Goal: Task Accomplishment & Management: Manage account settings

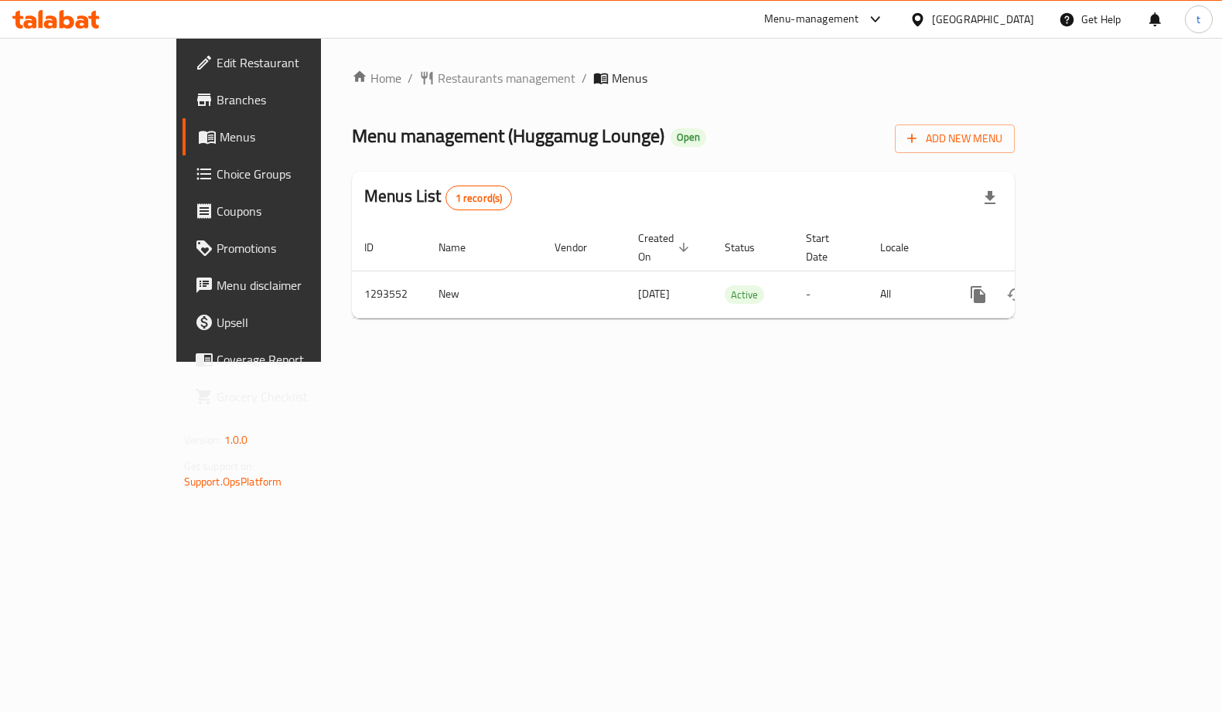
click at [216, 175] on span "Choice Groups" at bounding box center [292, 174] width 152 height 19
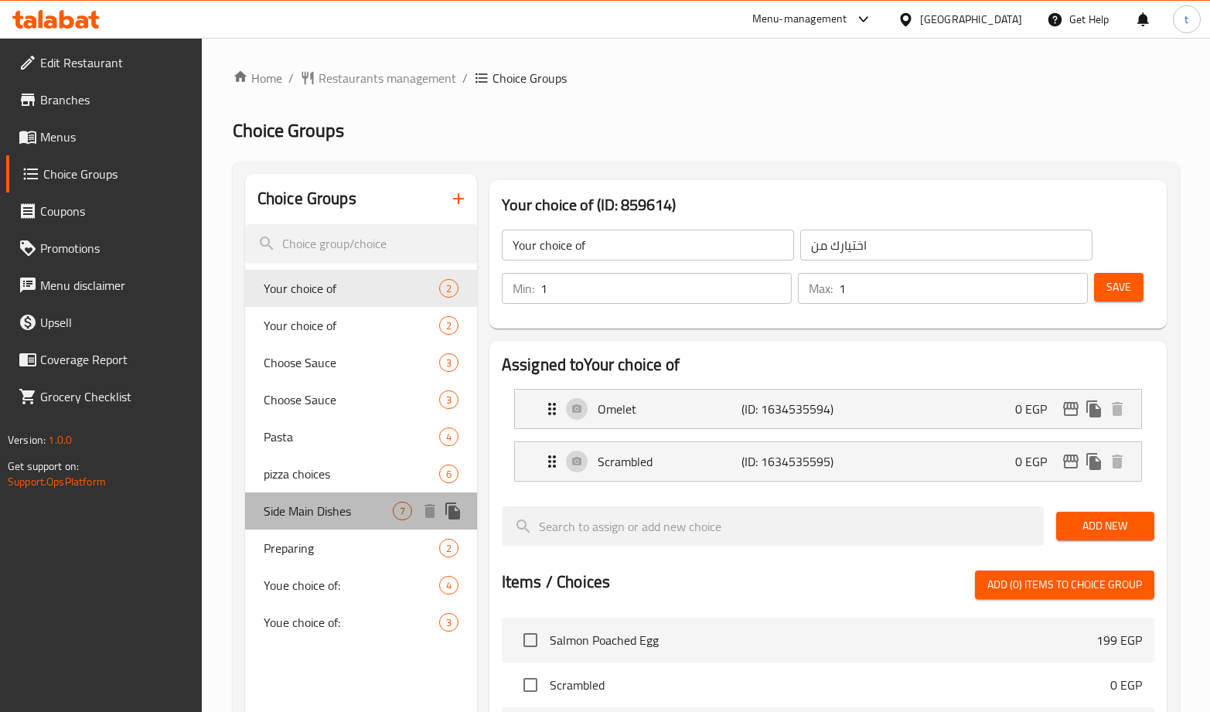
click at [312, 520] on span "Side Main Dishes" at bounding box center [328, 511] width 129 height 19
type input "Side Main Dishes"
type input "سايد أطباق رئيسية"
type input "0"
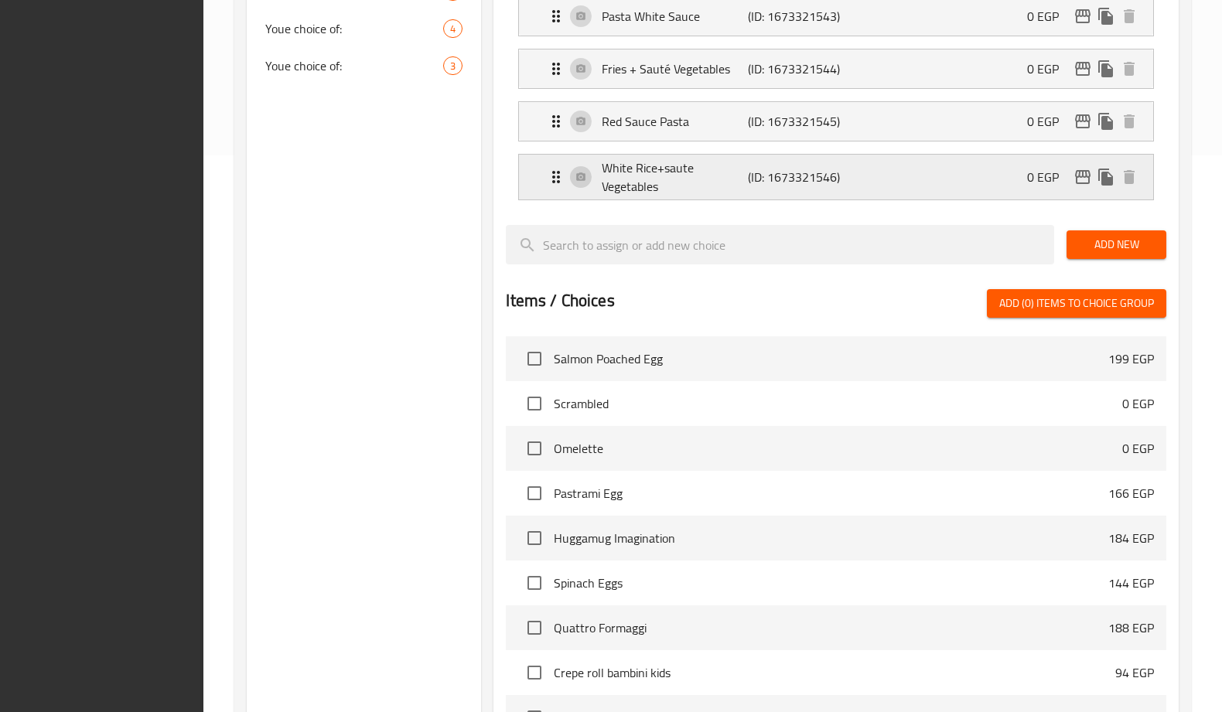
click at [775, 155] on div "White Rice+saute Vegetables (ID: 1673321546) 0 EGP" at bounding box center [840, 177] width 587 height 45
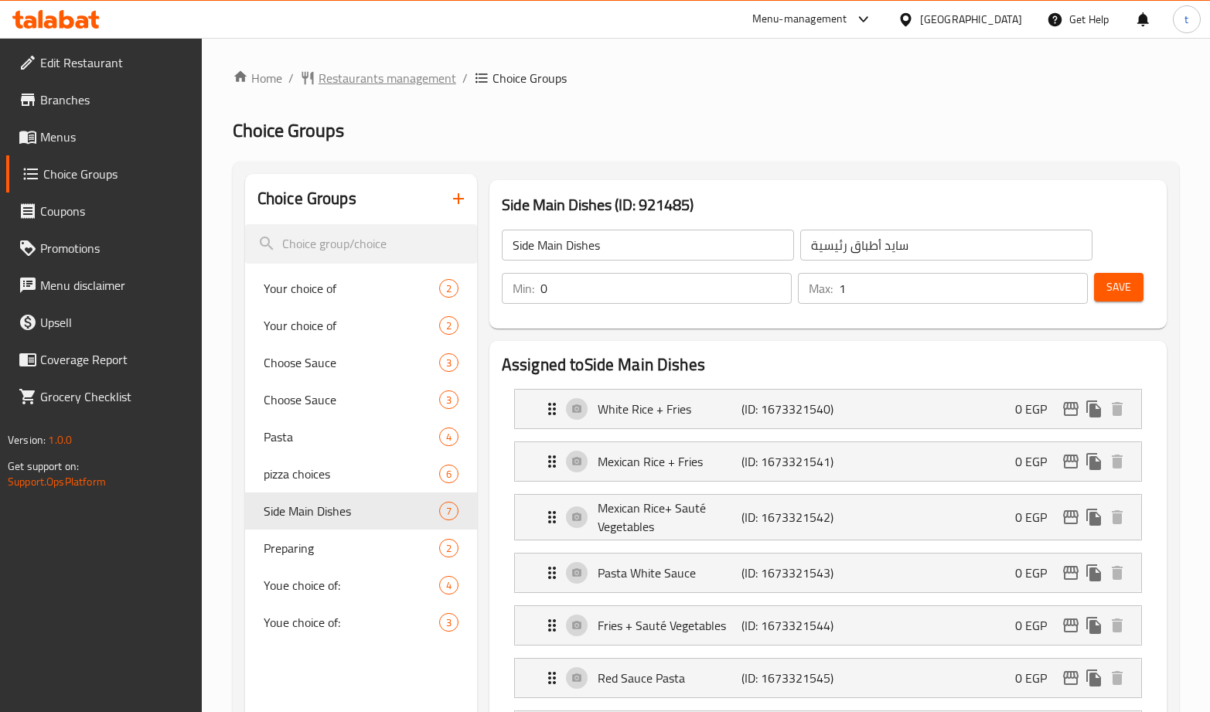
click at [392, 69] on span "Restaurants management" at bounding box center [388, 78] width 138 height 19
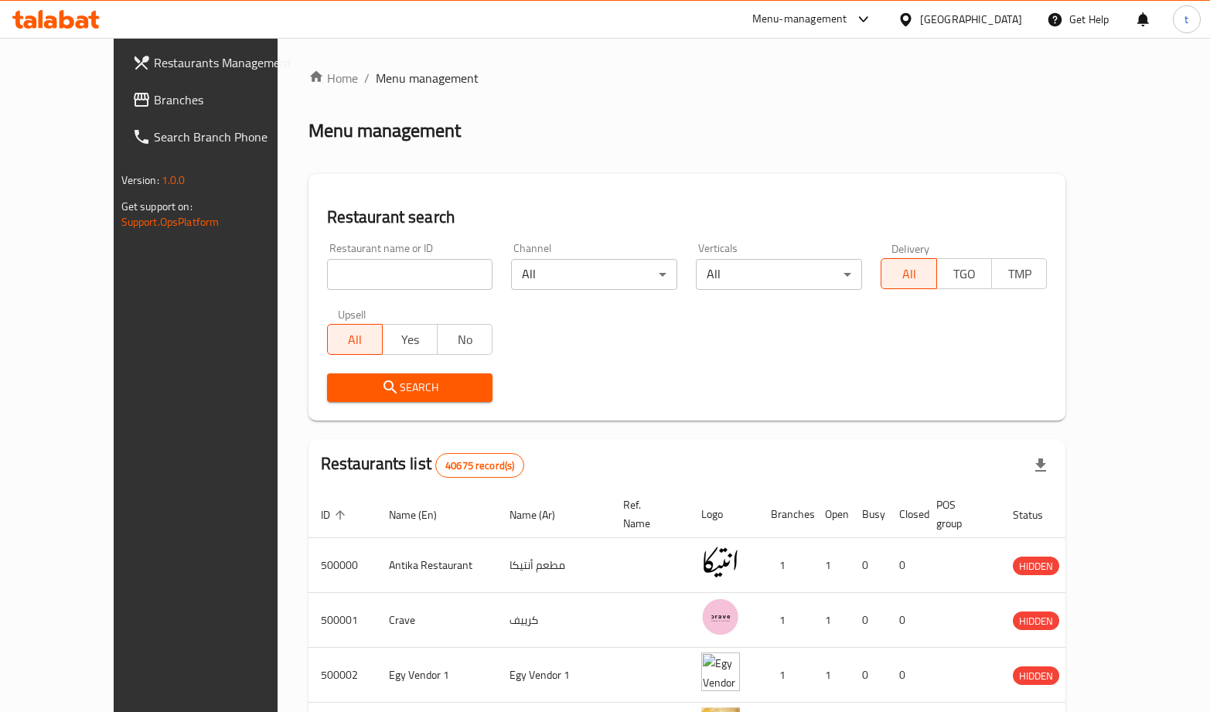
click at [132, 91] on icon at bounding box center [141, 99] width 19 height 19
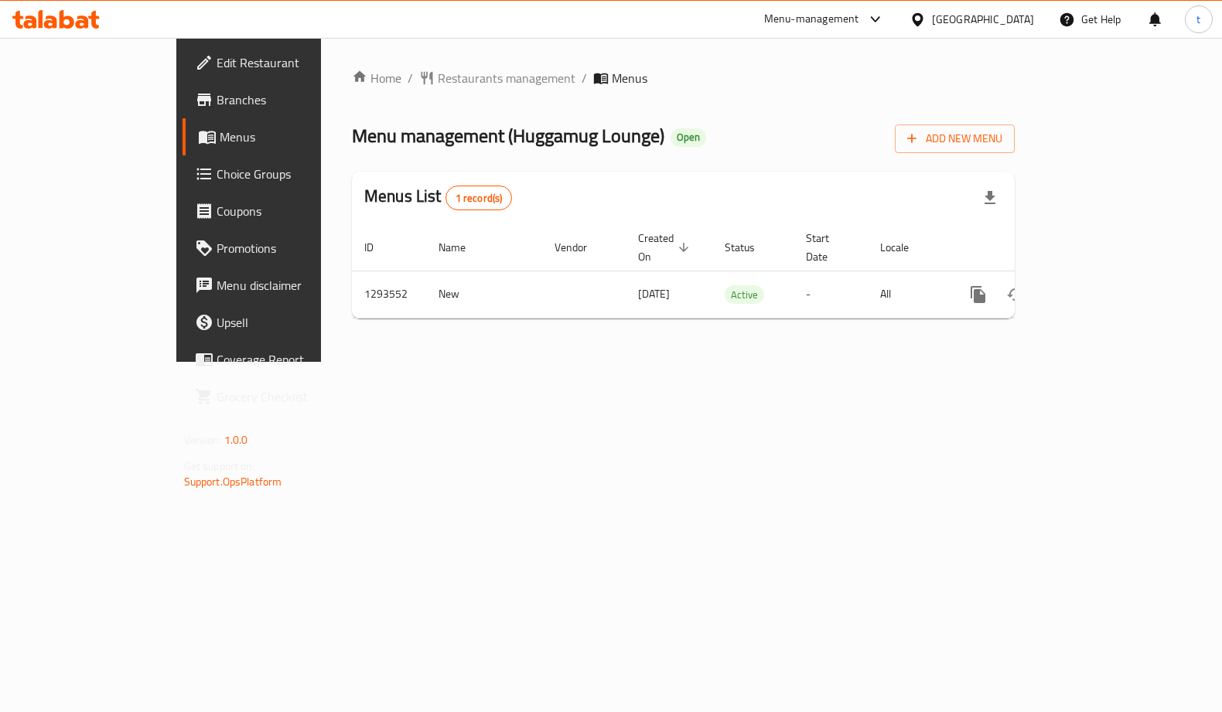
click at [182, 186] on link "Choice Groups" at bounding box center [281, 173] width 198 height 37
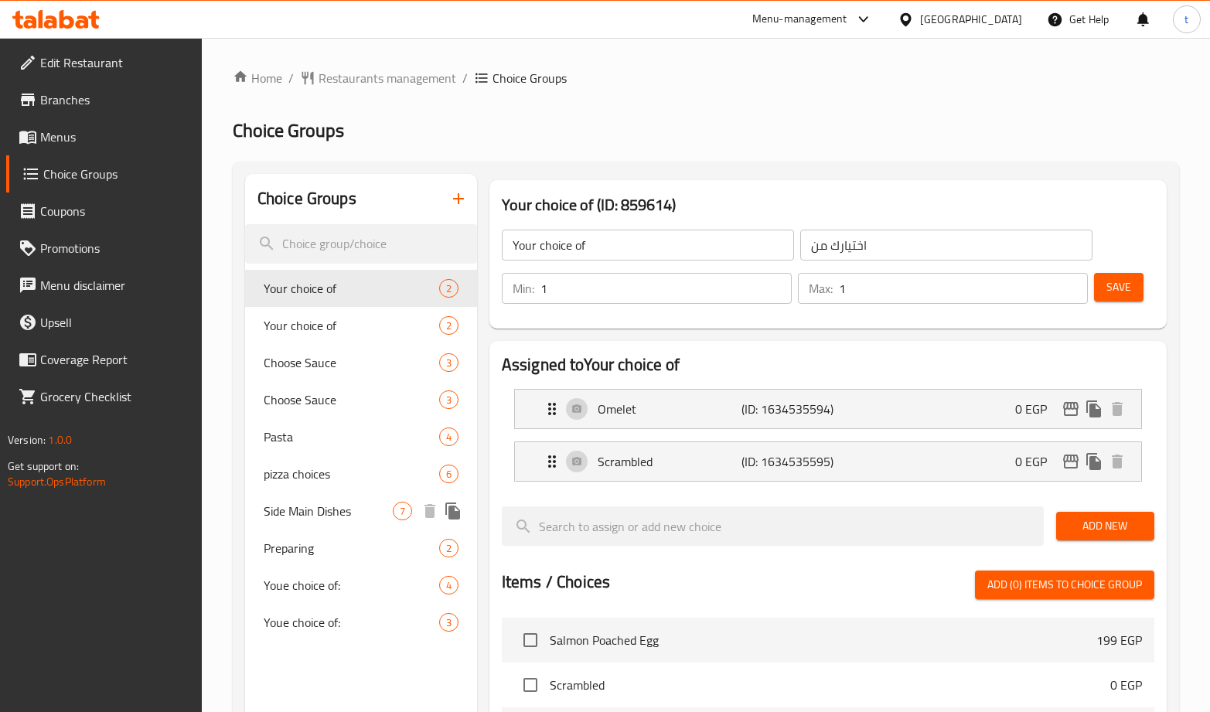
click at [322, 502] on span "Side Main Dishes" at bounding box center [328, 511] width 129 height 19
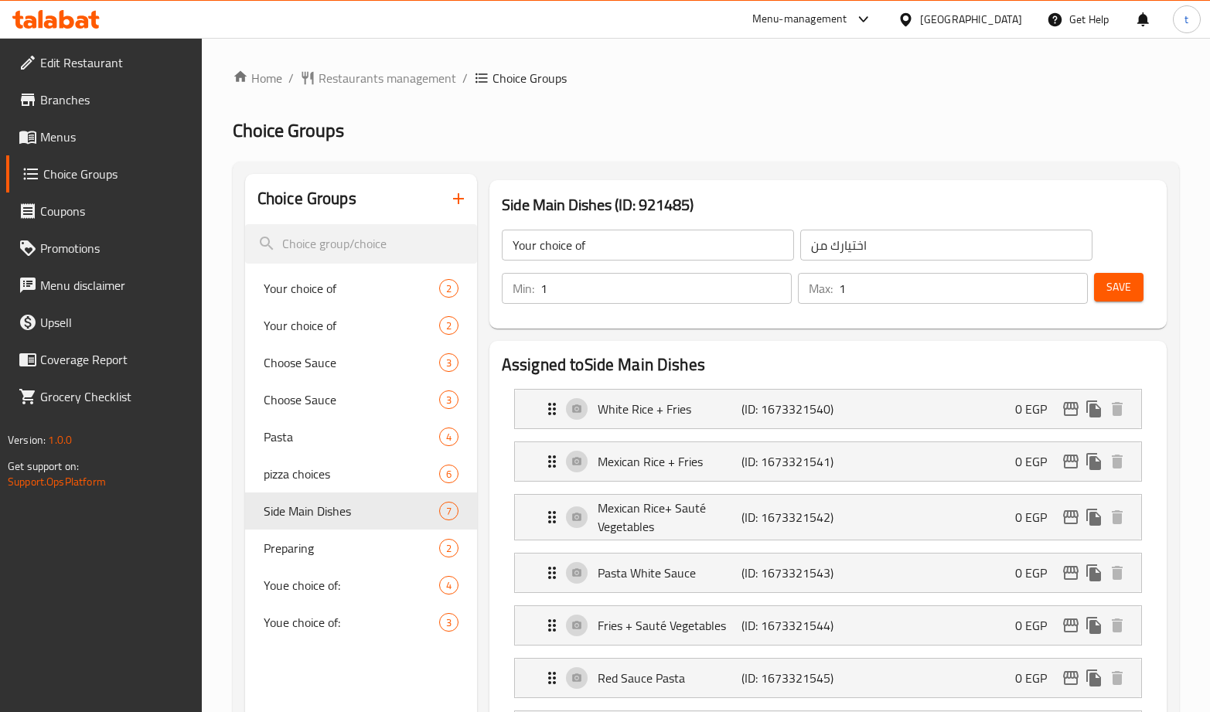
type input "Side Main Dishes"
type input "سايد أطباق رئيسية"
type input "0"
